Goal: Use online tool/utility: Utilize a website feature to perform a specific function

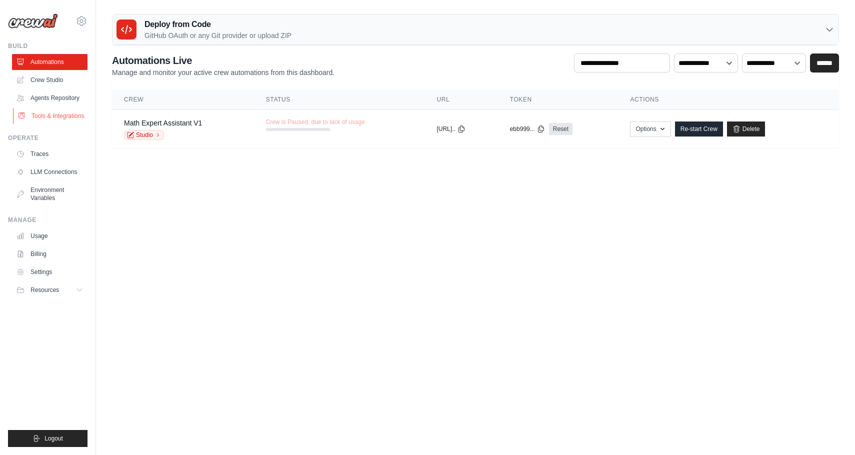
click at [51, 124] on link "Tools & Integrations" at bounding box center [50, 116] width 75 height 16
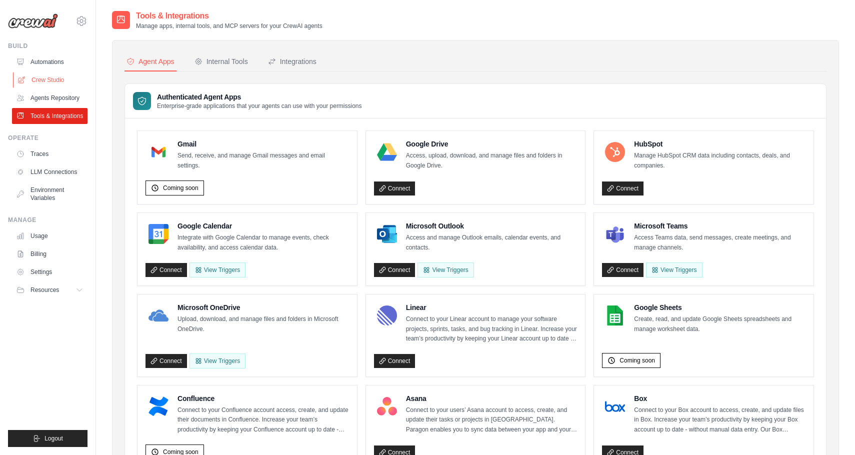
click at [42, 80] on link "Crew Studio" at bounding box center [50, 80] width 75 height 16
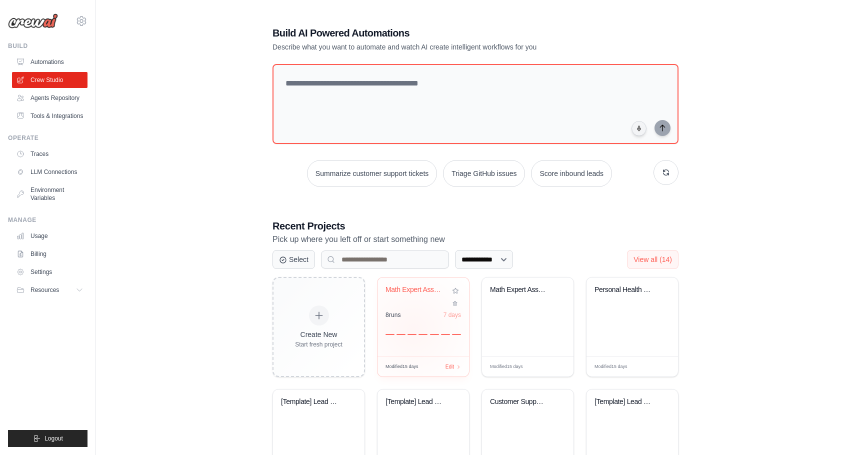
click at [413, 329] on div at bounding box center [422, 329] width 75 height 12
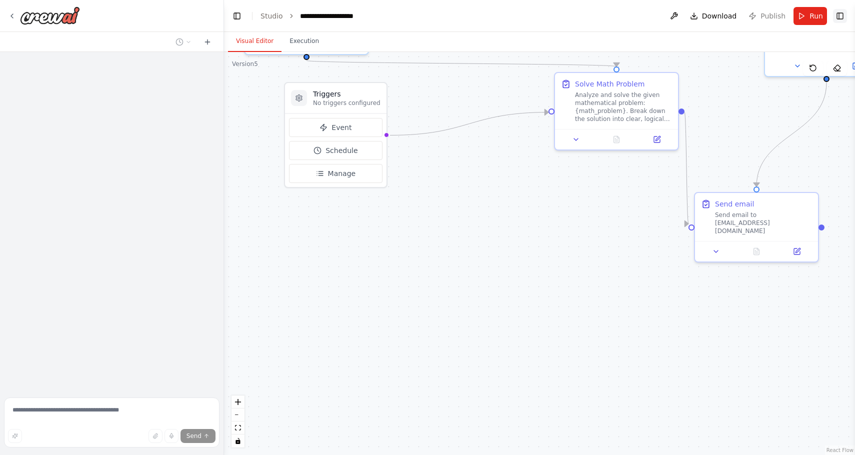
click at [839, 19] on button "Toggle Right Sidebar" at bounding box center [840, 16] width 14 height 14
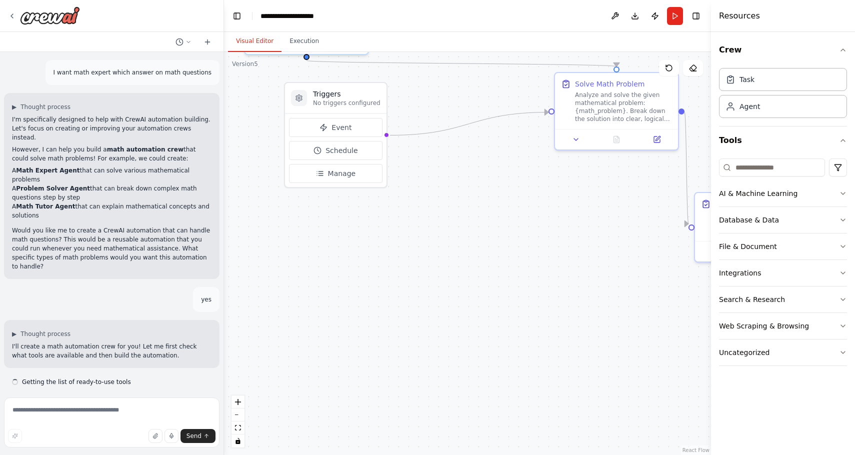
scroll to position [582, 0]
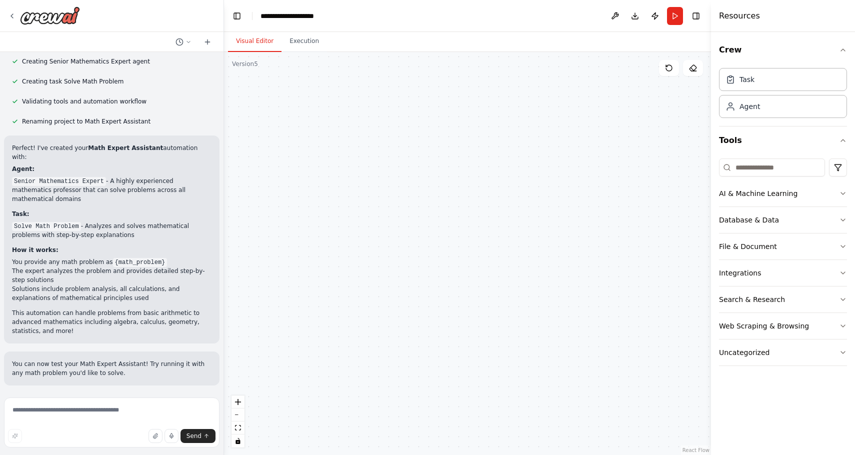
click at [453, 130] on div "Triggers No triggers configured Event Schedule Manage Senior Mathematics Expert…" at bounding box center [467, 253] width 487 height 403
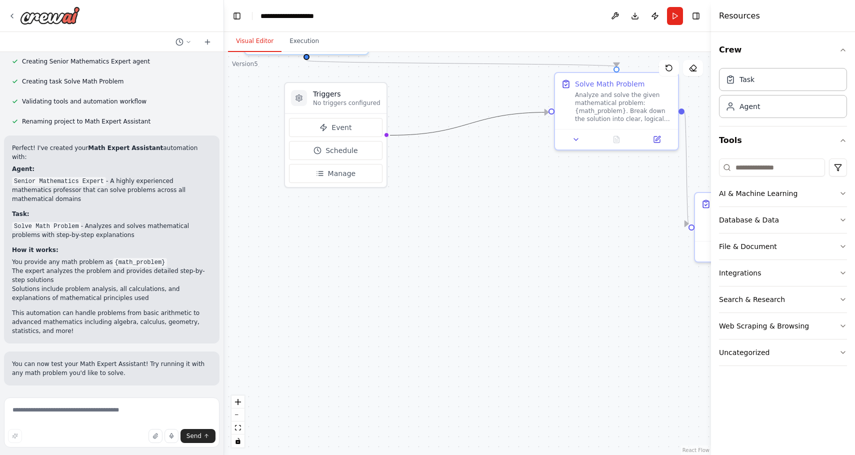
click at [451, 124] on icon "Edge from triggers to b5b9bd26-ef0c-42f6-8235-4e6289c4169f" at bounding box center [469, 123] width 158 height 23
click at [452, 124] on icon "Edge from triggers to b5b9bd26-ef0c-42f6-8235-4e6289c4169f" at bounding box center [469, 123] width 158 height 23
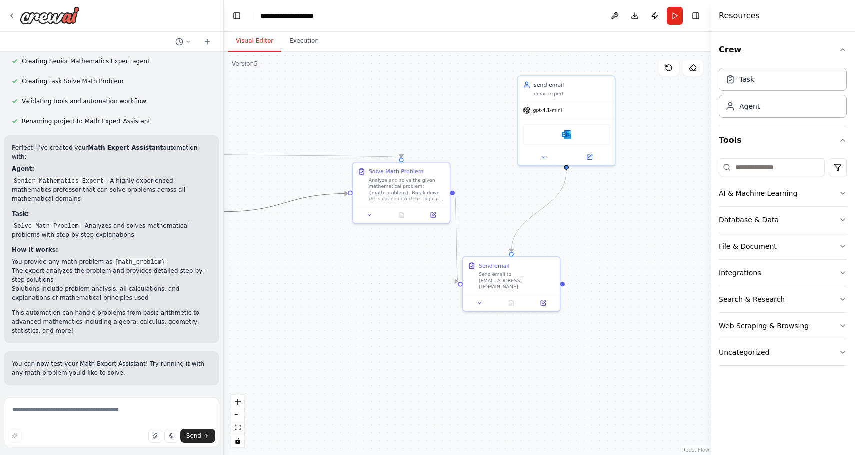
drag, startPoint x: 573, startPoint y: 223, endPoint x: 374, endPoint y: 281, distance: 206.6
click at [374, 281] on div ".deletable-edge-delete-btn { width: 20px; height: 20px; border: 0px solid #ffff…" at bounding box center [467, 253] width 487 height 403
click at [540, 211] on icon "Edge from 06fe31bd-0d9c-489c-965f-cf70f1ae2103 to 0939afd4-6267-430d-8d04-12c3c…" at bounding box center [538, 212] width 55 height 82
click at [496, 273] on div "Send email to tosslidev@gmail.com" at bounding box center [517, 279] width 76 height 19
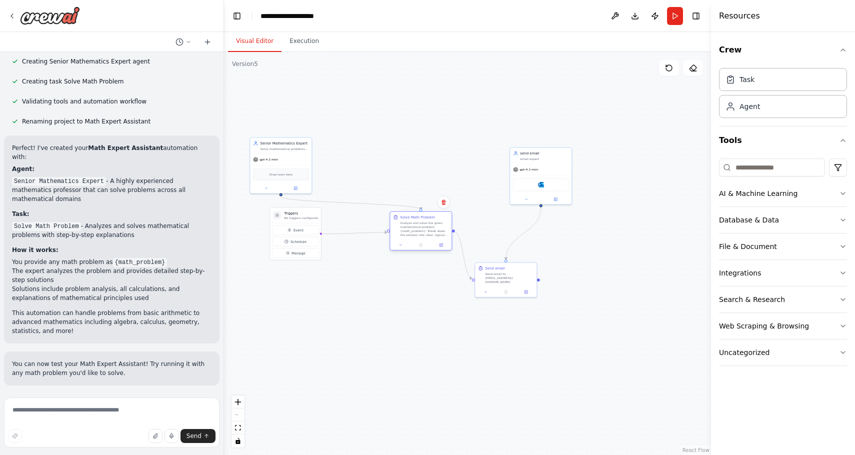
drag, startPoint x: 430, startPoint y: 224, endPoint x: 416, endPoint y: 232, distance: 16.3
click at [416, 232] on div "Analyze and solve the given mathematical problem: {math_problem}. Break down th…" at bounding box center [424, 229] width 48 height 16
click at [489, 272] on div "Send email to tosslidev@gmail.com" at bounding box center [509, 272] width 48 height 12
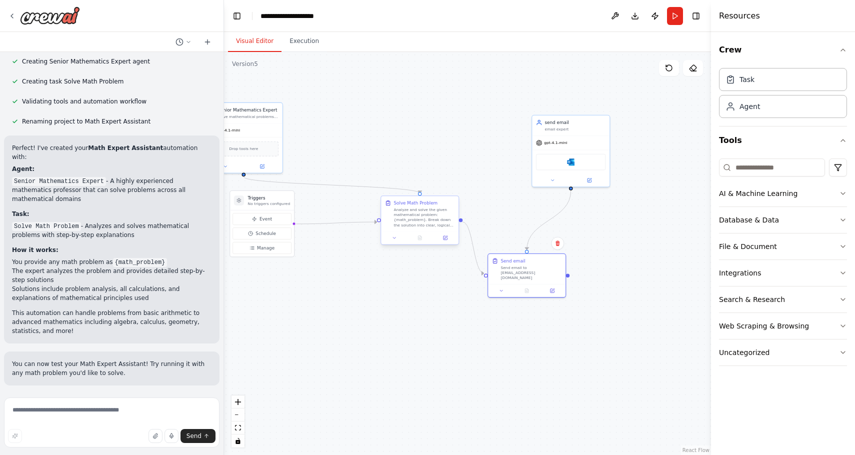
click at [428, 220] on div "Analyze and solve the given mathematical problem: {math_problem}. Break down th…" at bounding box center [423, 217] width 61 height 20
click at [467, 229] on icon "Edge from b5b9bd26-ef0c-42f6-8235-4e6289c4169f to 0939afd4-6267-430d-8d04-12c3c…" at bounding box center [472, 247] width 21 height 51
click at [471, 231] on icon "Edge from b5b9bd26-ef0c-42f6-8235-4e6289c4169f to 0939afd4-6267-430d-8d04-12c3c…" at bounding box center [472, 247] width 21 height 51
click at [470, 231] on icon "Edge from b5b9bd26-ef0c-42f6-8235-4e6289c4169f to 0939afd4-6267-430d-8d04-12c3c…" at bounding box center [472, 247] width 21 height 51
click at [448, 239] on button at bounding box center [444, 237] width 21 height 7
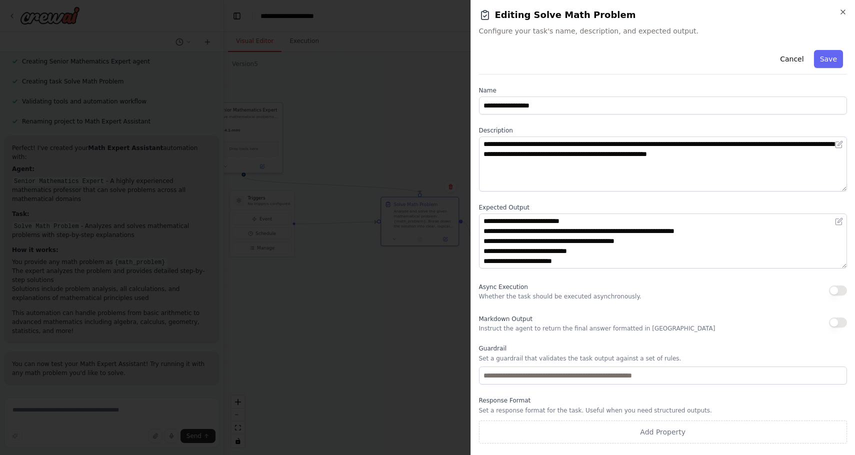
scroll to position [1, 0]
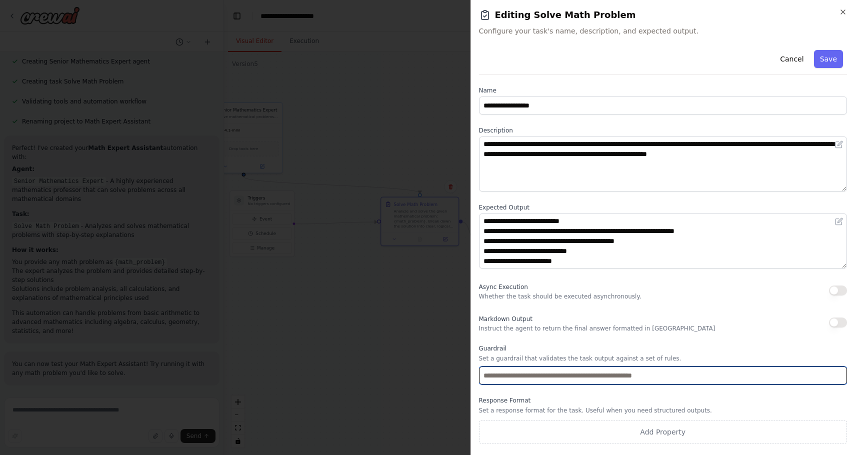
click at [594, 375] on input "text" at bounding box center [663, 375] width 368 height 18
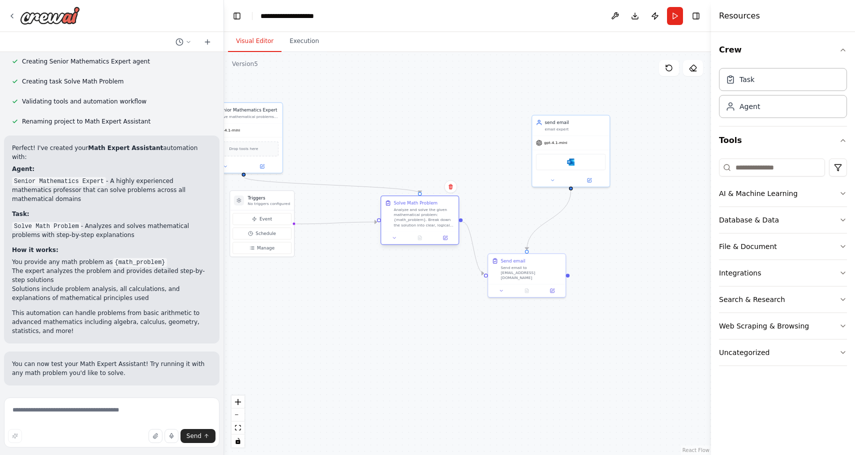
click at [421, 213] on div "Analyze and solve the given mathematical problem: {math_problem}. Break down th…" at bounding box center [423, 217] width 61 height 20
click at [520, 275] on div "Send email Send email to tosslidev@gmail.com" at bounding box center [526, 267] width 77 height 30
click at [553, 287] on icon at bounding box center [552, 289] width 4 height 4
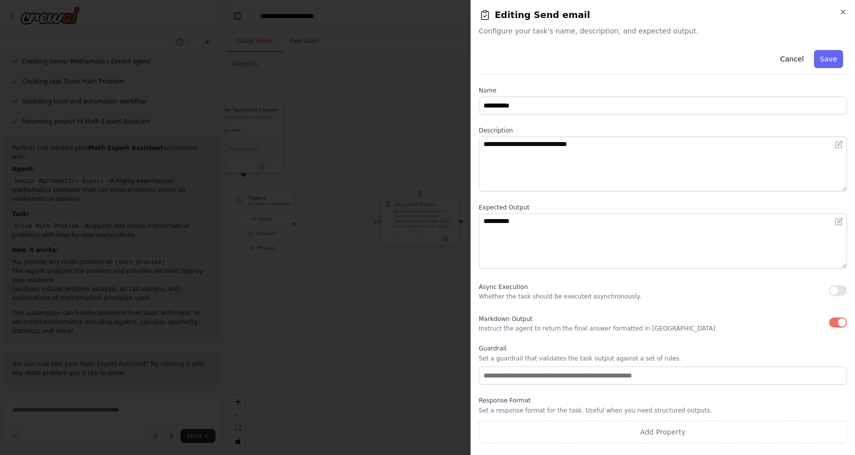
click at [479, 352] on label "Guardrail" at bounding box center [663, 348] width 368 height 8
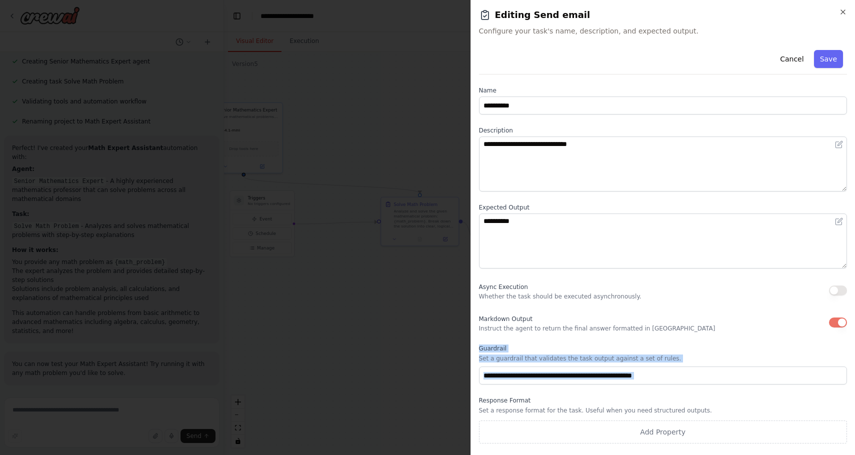
copy div "Guardrail Set a guardrail that validates the task output against a set of rules."
drag, startPoint x: 479, startPoint y: 346, endPoint x: 520, endPoint y: 393, distance: 62.3
click at [520, 393] on div "**********" at bounding box center [663, 244] width 368 height 397
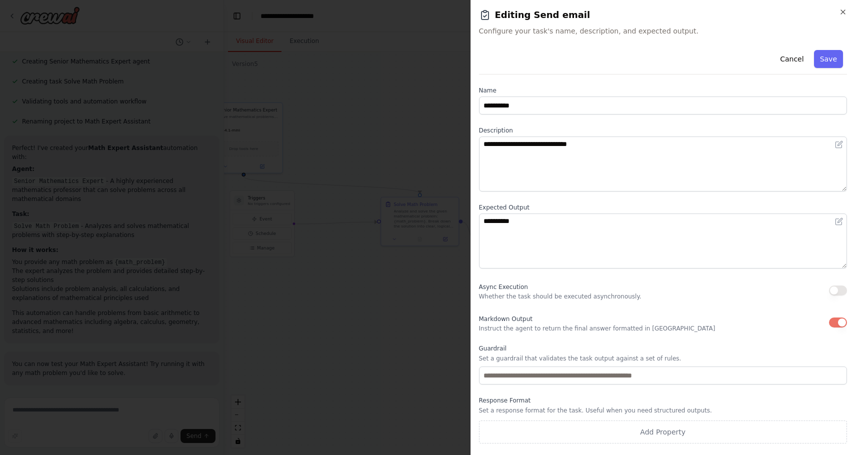
click at [562, 204] on label "Expected Output" at bounding box center [663, 207] width 368 height 8
